Goal: Find specific page/section: Find specific page/section

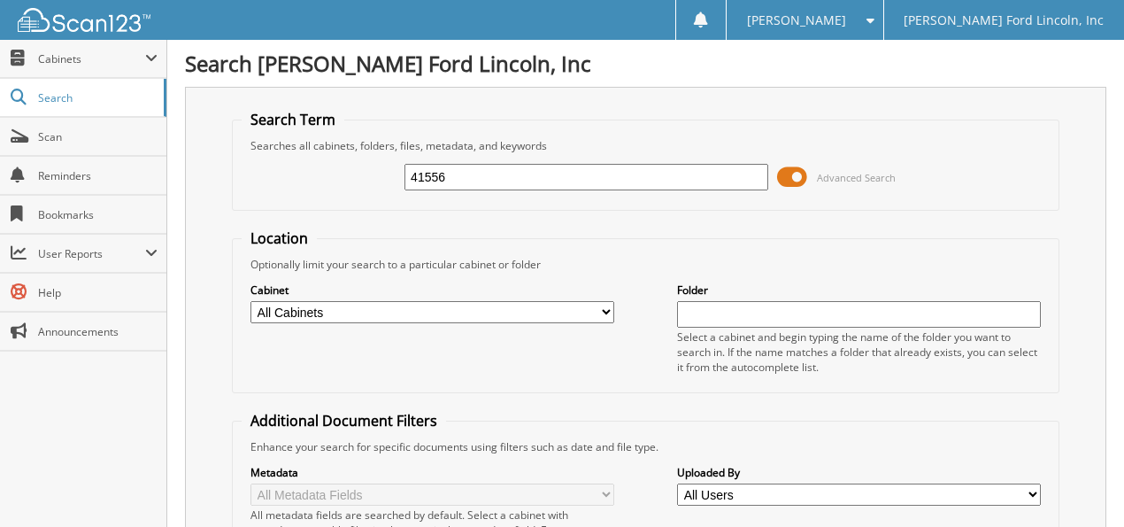
type input "41556"
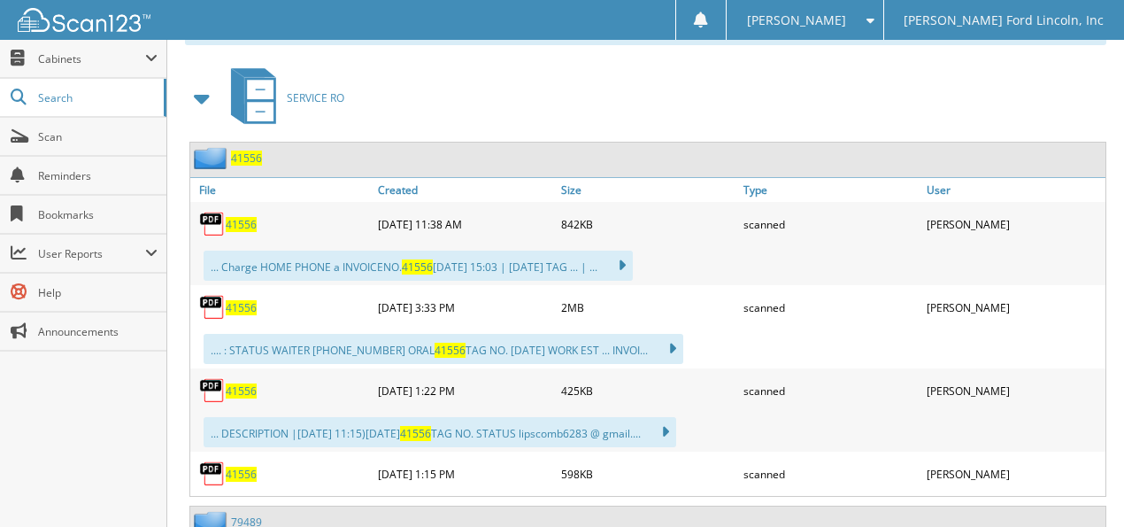
scroll to position [784, 0]
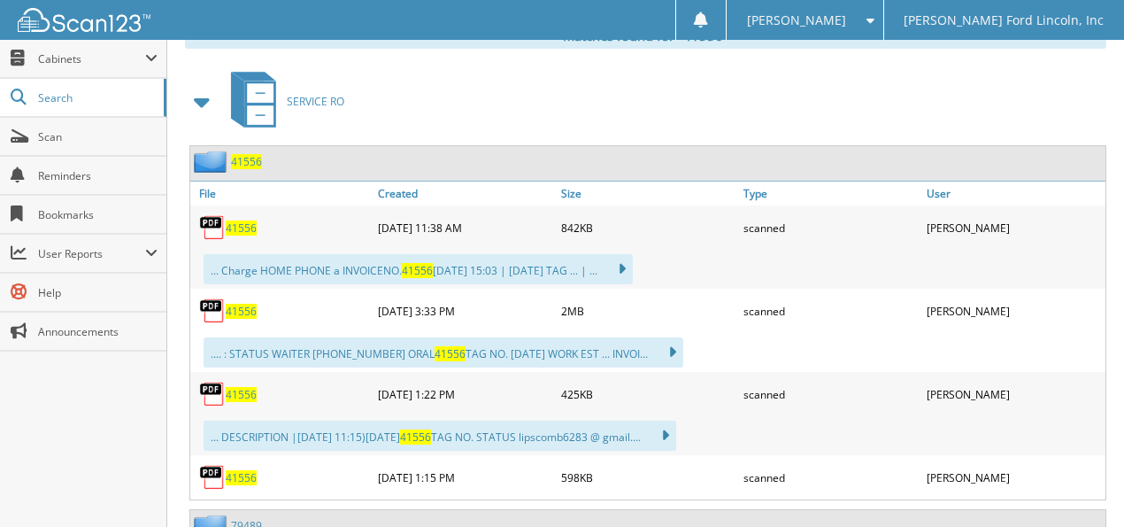
click at [232, 304] on span "41556" at bounding box center [241, 311] width 31 height 15
click at [216, 297] on img at bounding box center [212, 310] width 27 height 27
click at [232, 304] on span "41556" at bounding box center [241, 311] width 31 height 15
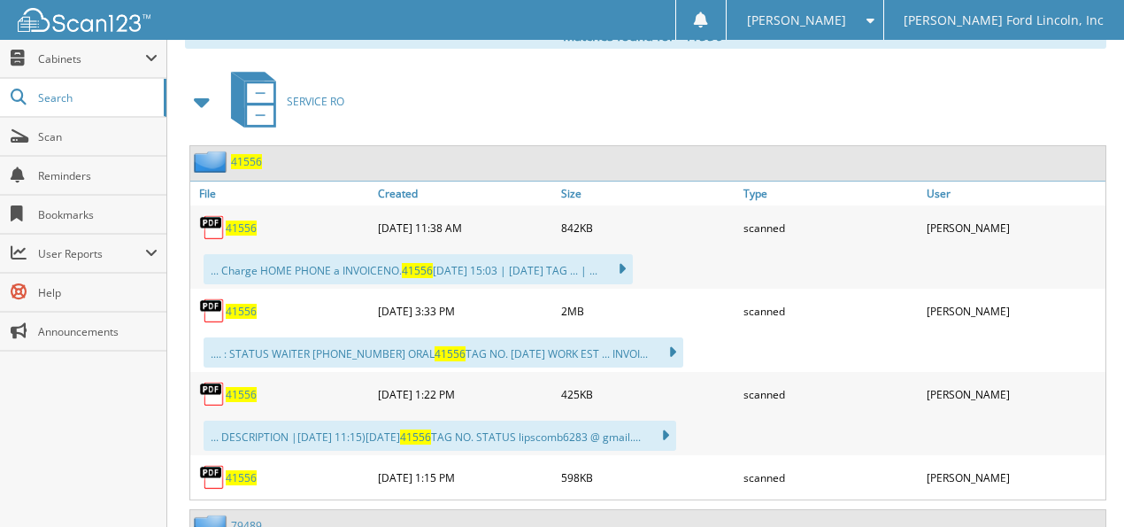
click at [232, 304] on span "41556" at bounding box center [241, 311] width 31 height 15
click at [259, 83] on icon at bounding box center [260, 92] width 27 height 19
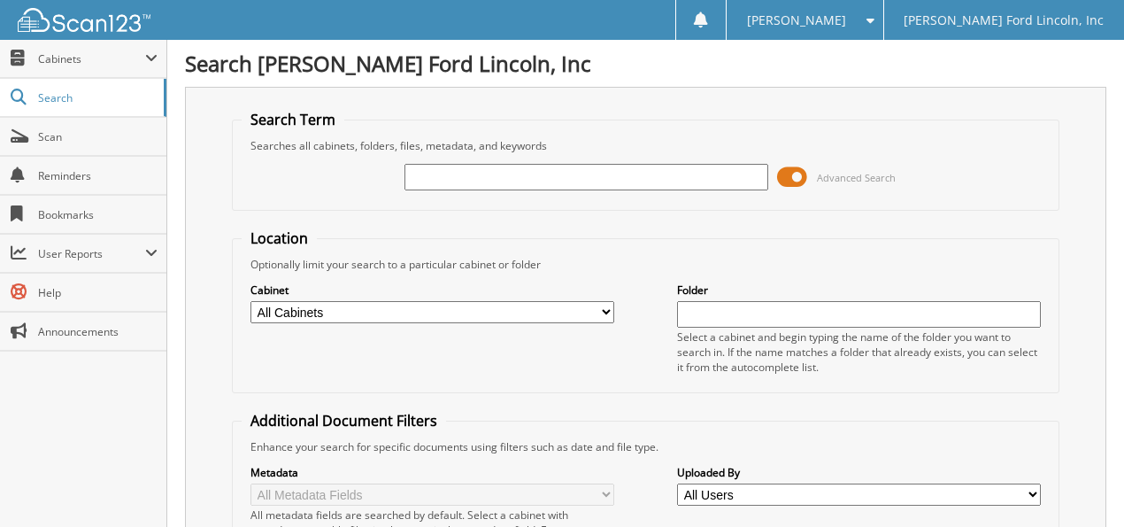
click at [427, 174] on input "text" at bounding box center [587, 177] width 364 height 27
type input "38861"
click at [791, 172] on span at bounding box center [792, 177] width 30 height 27
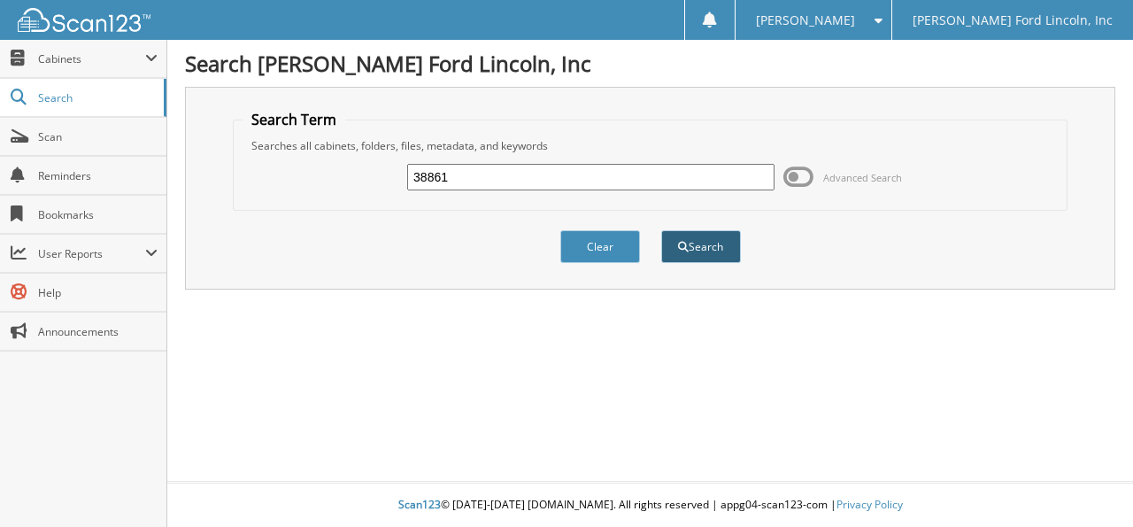
click at [696, 235] on button "Search" at bounding box center [701, 246] width 80 height 33
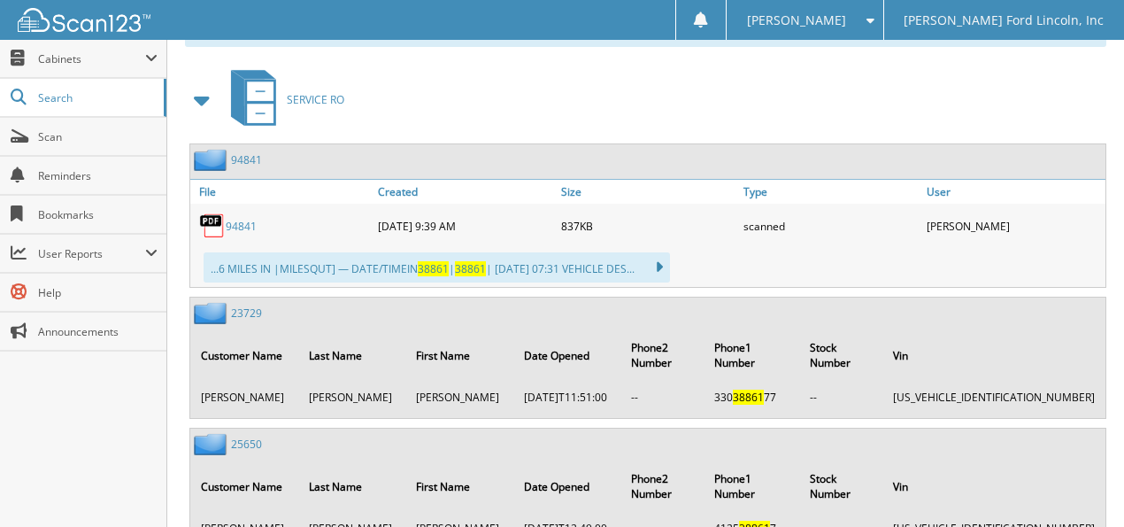
scroll to position [767, 0]
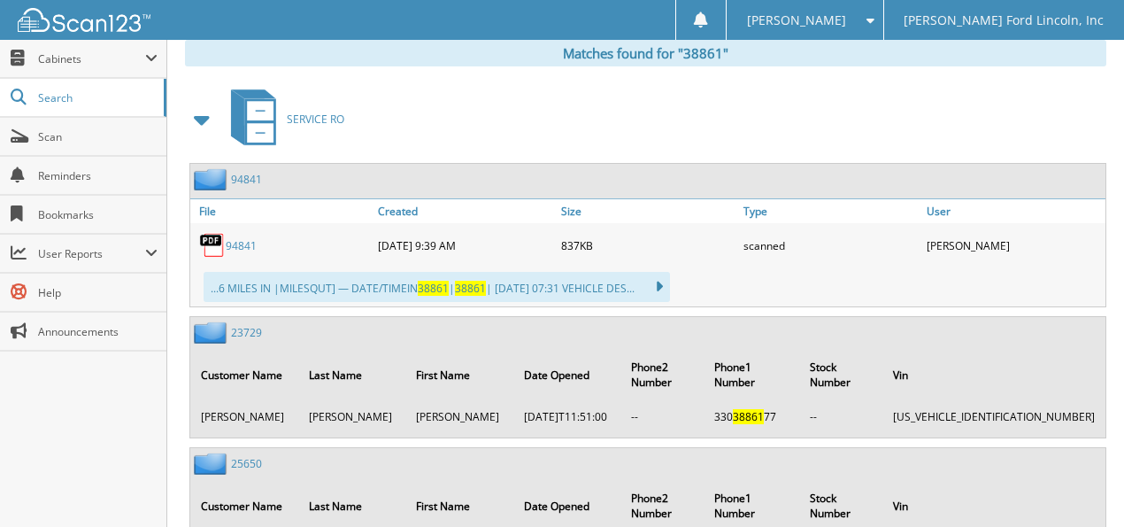
click at [213, 232] on img at bounding box center [212, 245] width 27 height 27
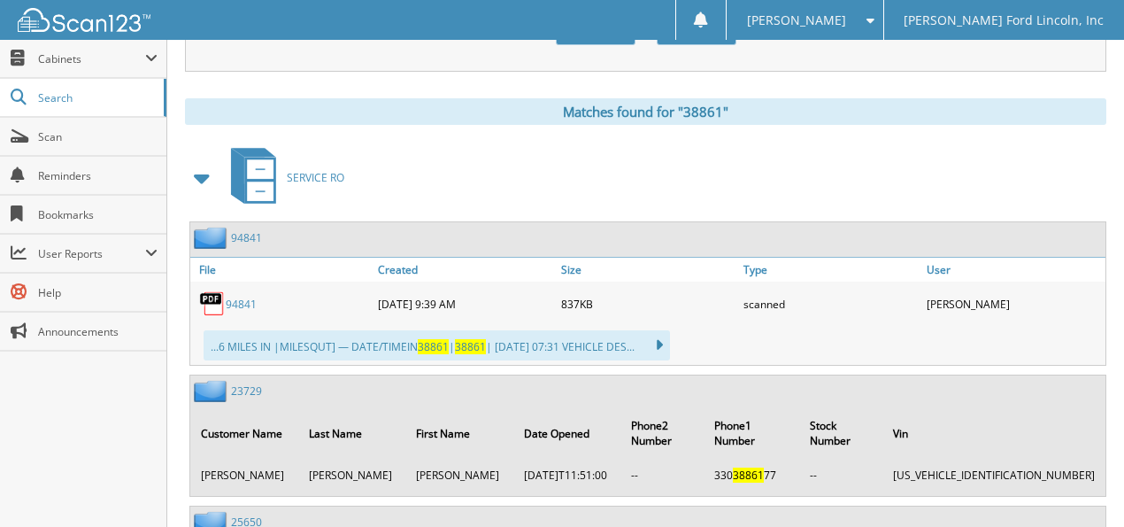
scroll to position [708, 0]
click at [663, 333] on icon at bounding box center [650, 345] width 26 height 25
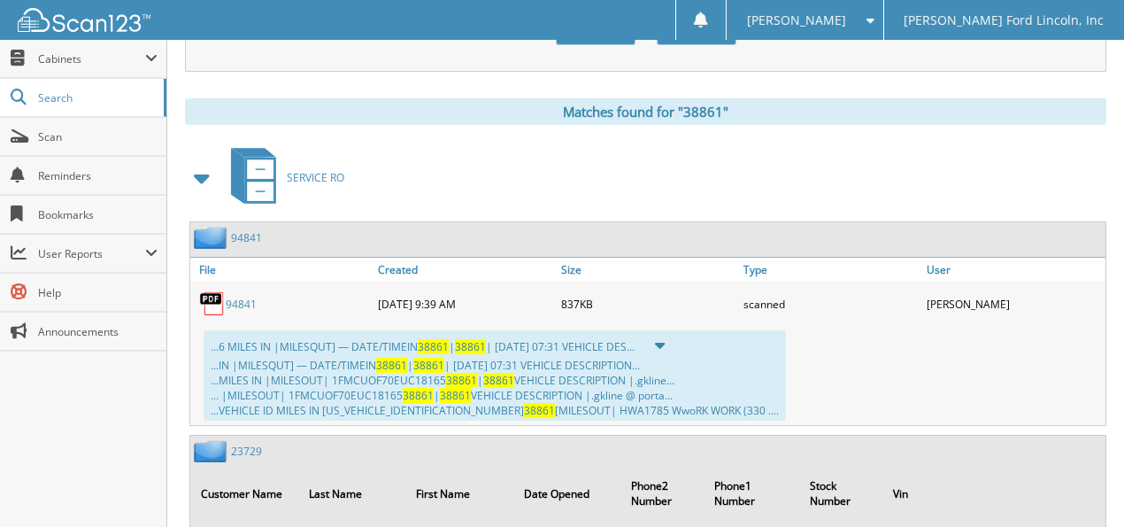
click at [768, 365] on div "...6 MILES IN |MILESQUT] — DATE/TIMEIN 38861 | 38861 | 08/12/24 07:31 VEHICLE D…" at bounding box center [647, 375] width 915 height 99
click at [230, 297] on link "94841" at bounding box center [241, 304] width 31 height 15
click at [260, 181] on icon at bounding box center [260, 190] width 27 height 19
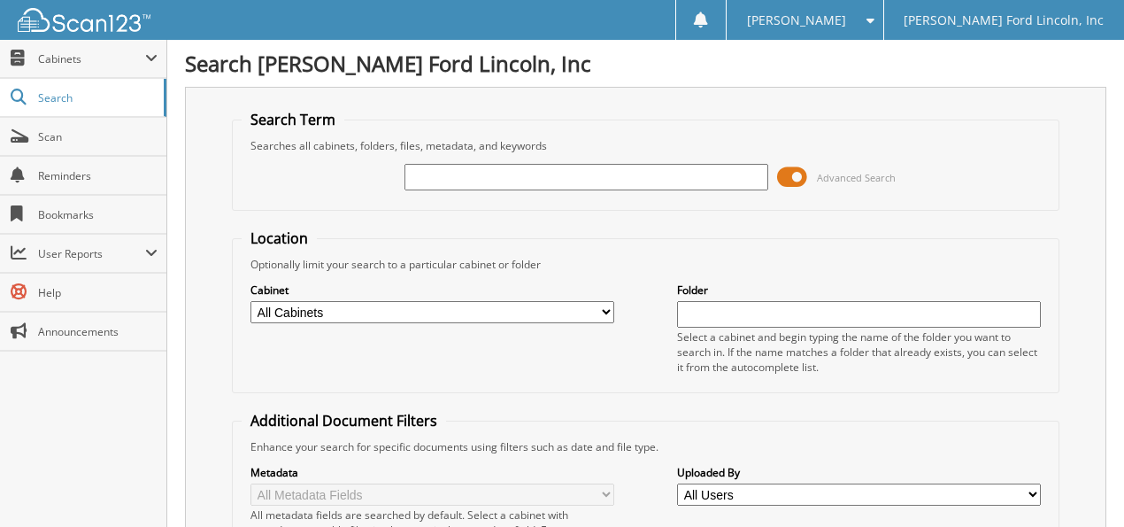
click at [430, 175] on input "text" at bounding box center [587, 177] width 364 height 27
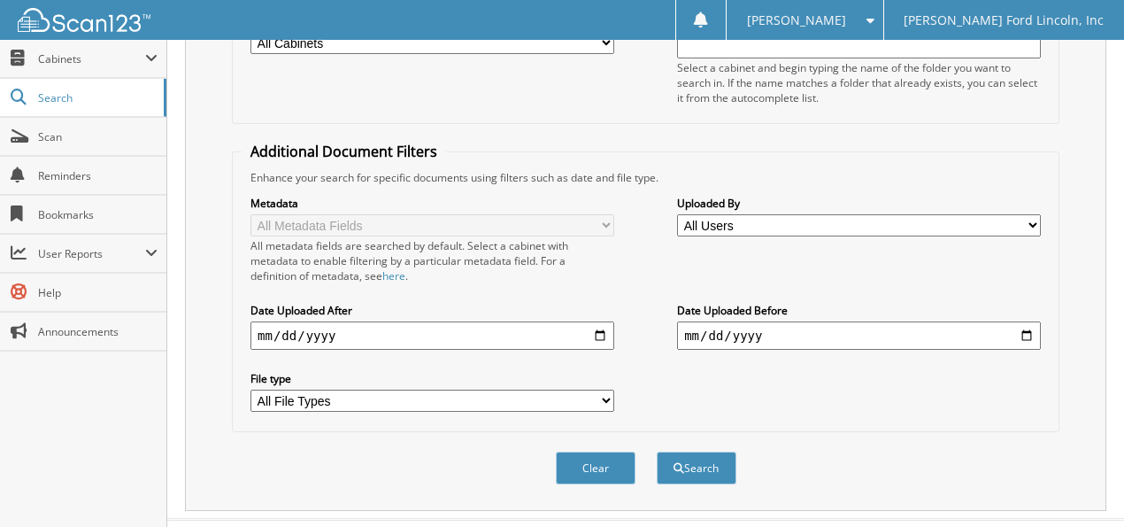
scroll to position [288, 0]
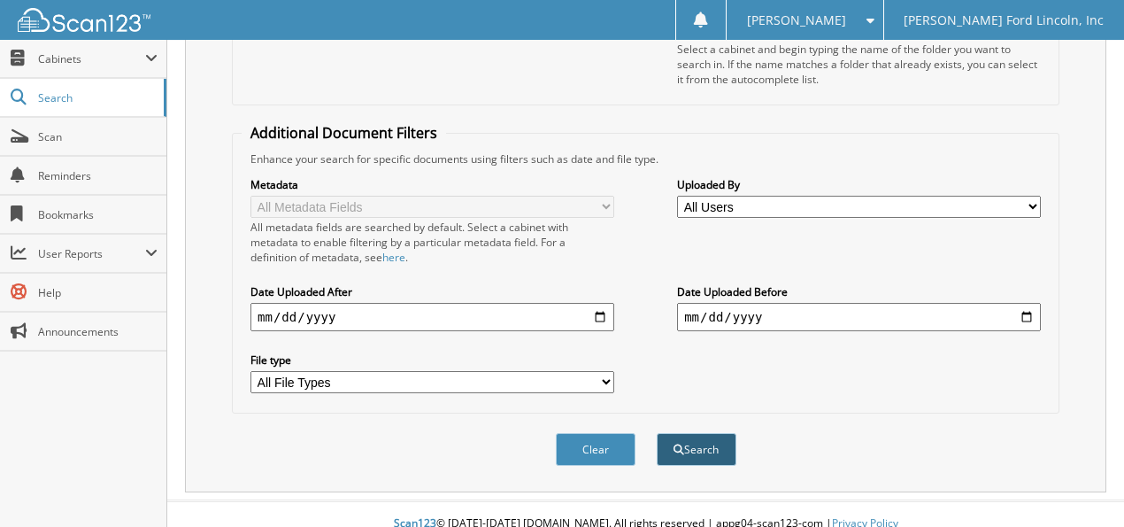
type input "41556"
click at [713, 433] on button "Search" at bounding box center [697, 449] width 80 height 33
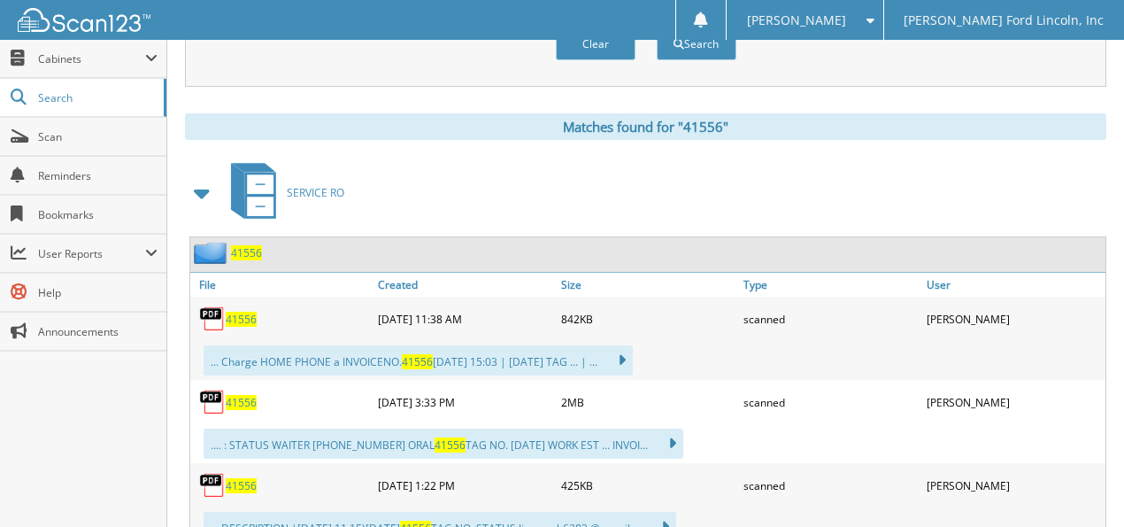
scroll to position [667, 0]
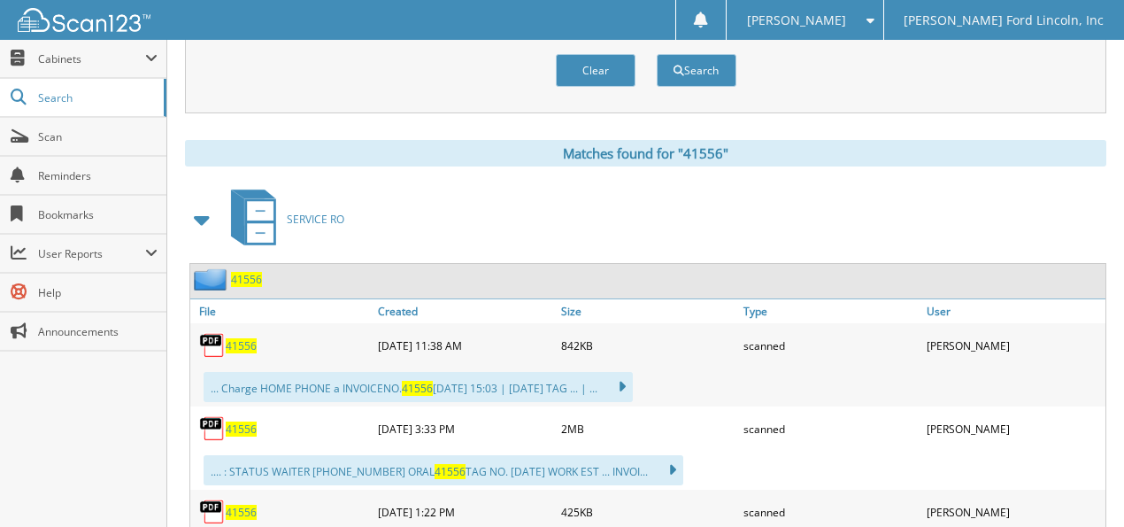
click at [253, 201] on icon at bounding box center [260, 210] width 27 height 19
